Goal: Information Seeking & Learning: Learn about a topic

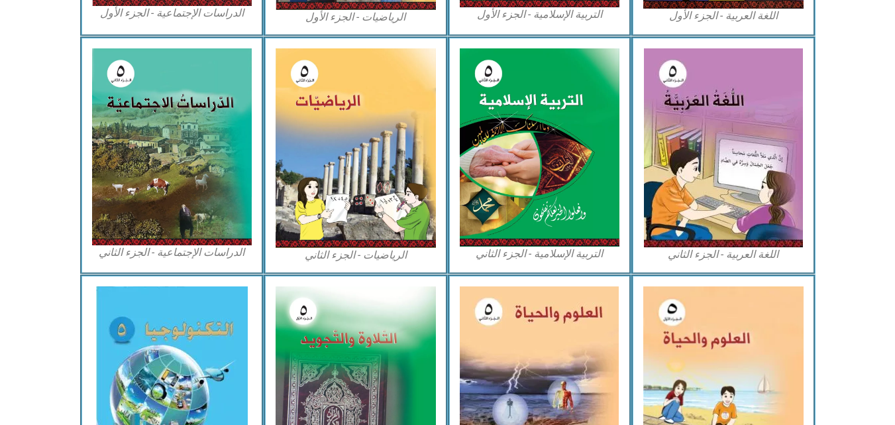
scroll to position [662, 0]
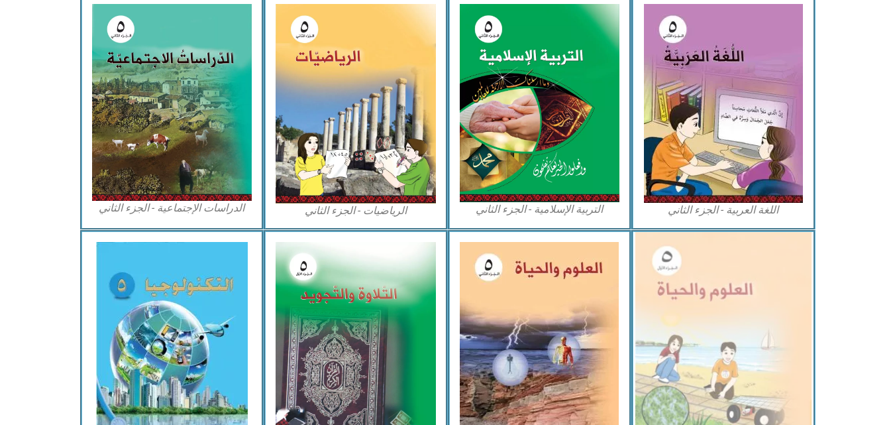
click at [754, 354] on img at bounding box center [723, 340] width 176 height 217
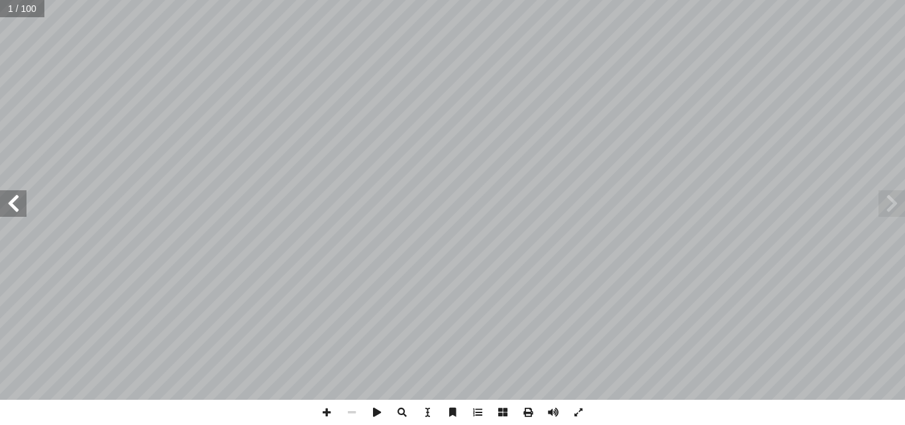
click at [17, 205] on span at bounding box center [13, 203] width 26 height 26
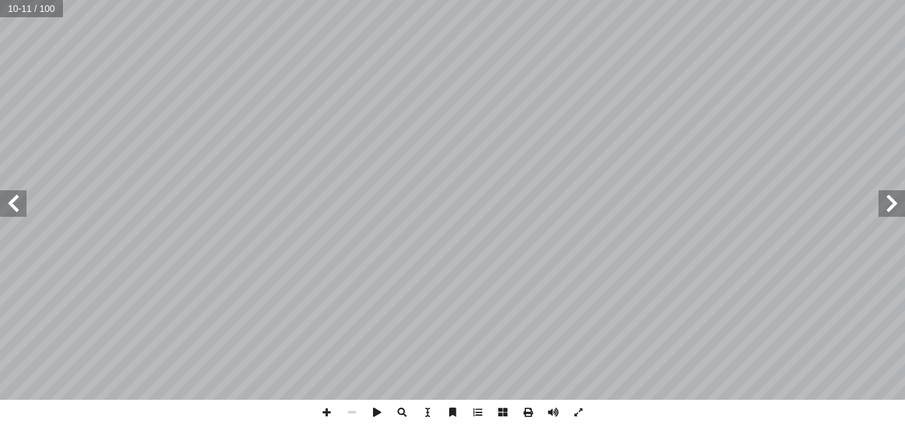
click at [17, 205] on span at bounding box center [13, 203] width 26 height 26
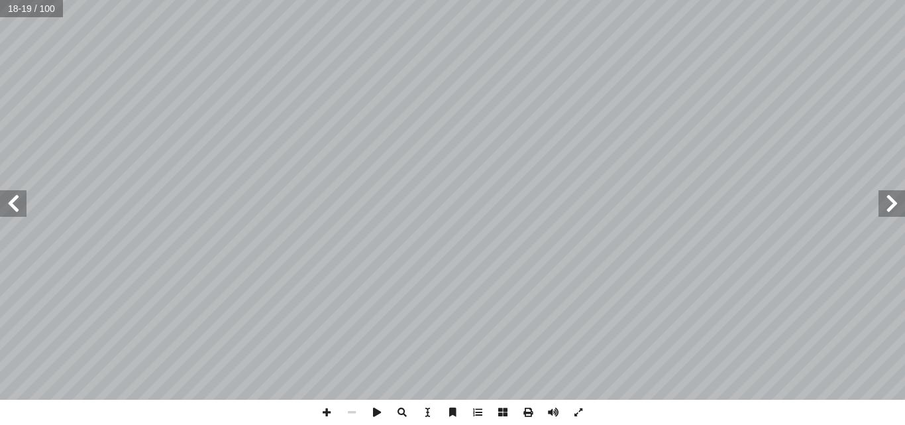
click at [17, 205] on span at bounding box center [13, 203] width 26 height 26
click at [327, 412] on span at bounding box center [326, 411] width 25 height 25
click at [20, 197] on span at bounding box center [13, 203] width 26 height 26
